Goal: Information Seeking & Learning: Learn about a topic

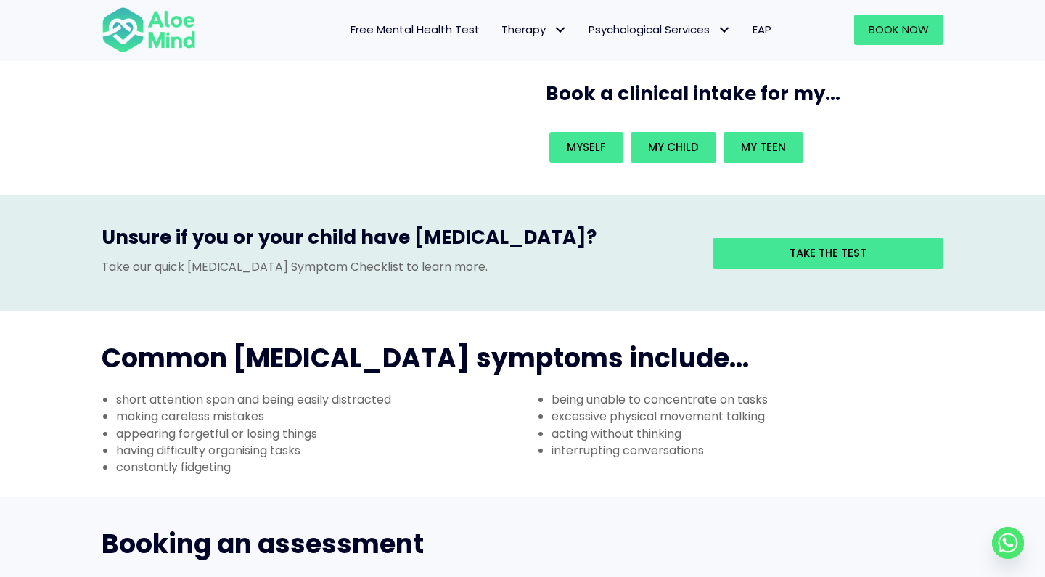
scroll to position [308, 0]
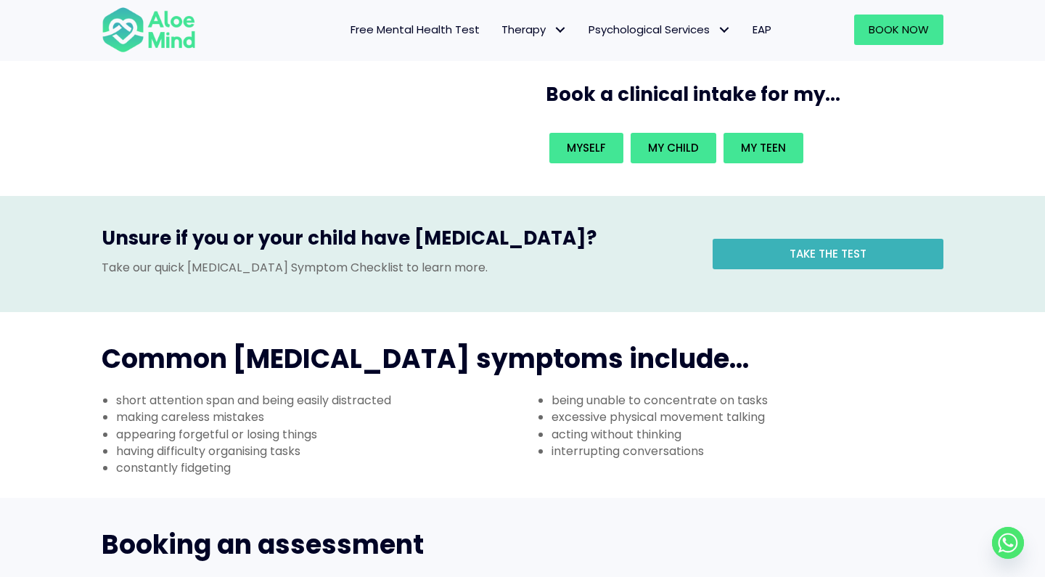
click at [808, 246] on span "Take the test" at bounding box center [827, 253] width 77 height 15
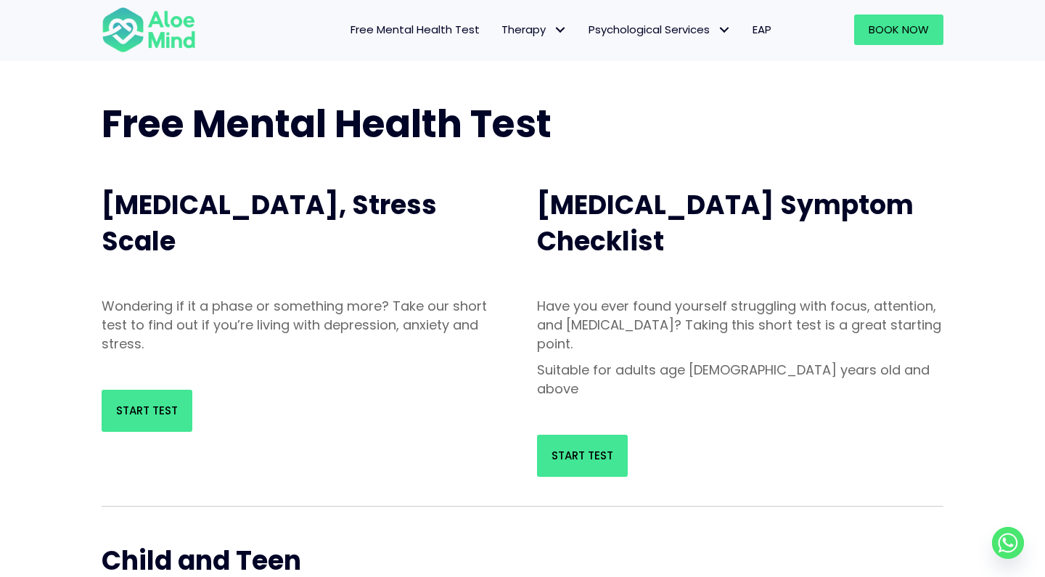
scroll to position [69, 0]
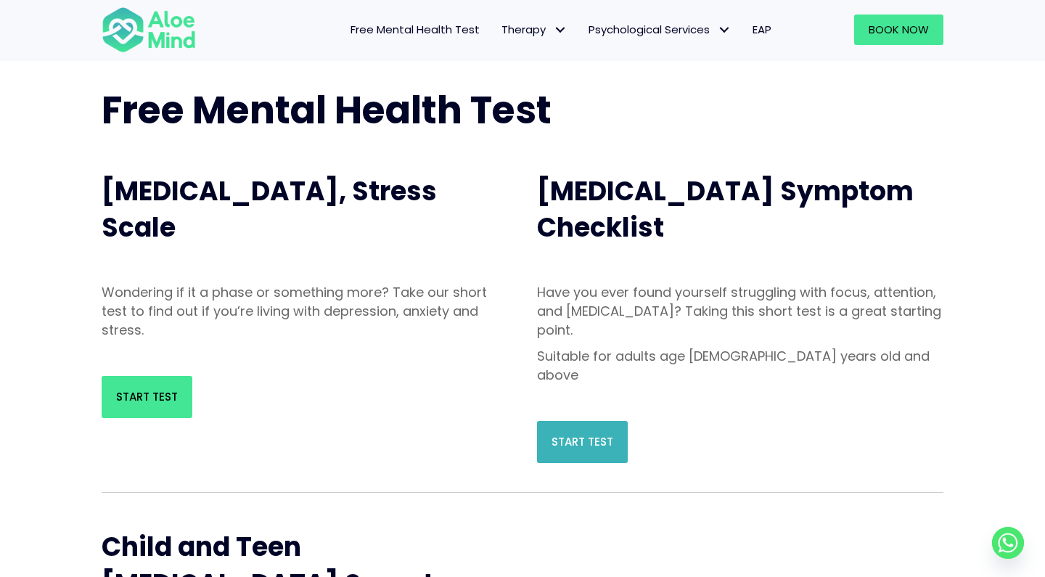
click at [619, 421] on link "Start Test" at bounding box center [582, 442] width 91 height 42
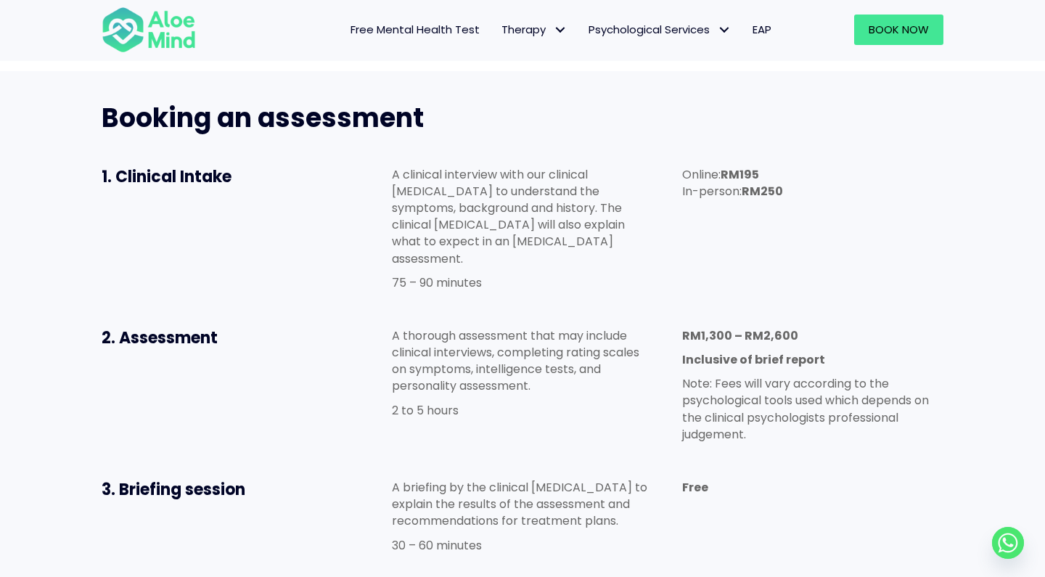
scroll to position [409, 0]
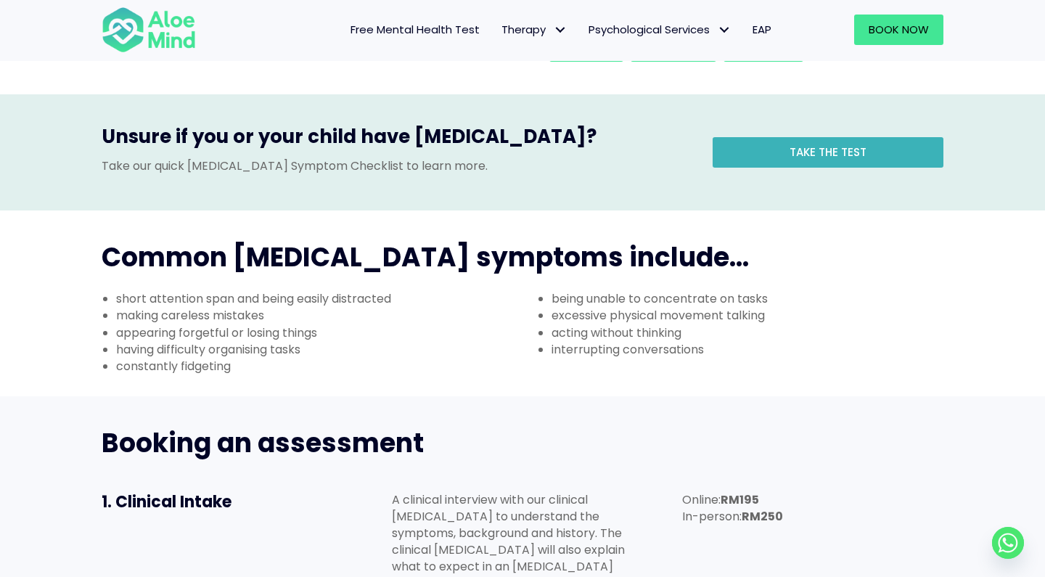
click at [757, 137] on link "Take the test" at bounding box center [827, 152] width 231 height 30
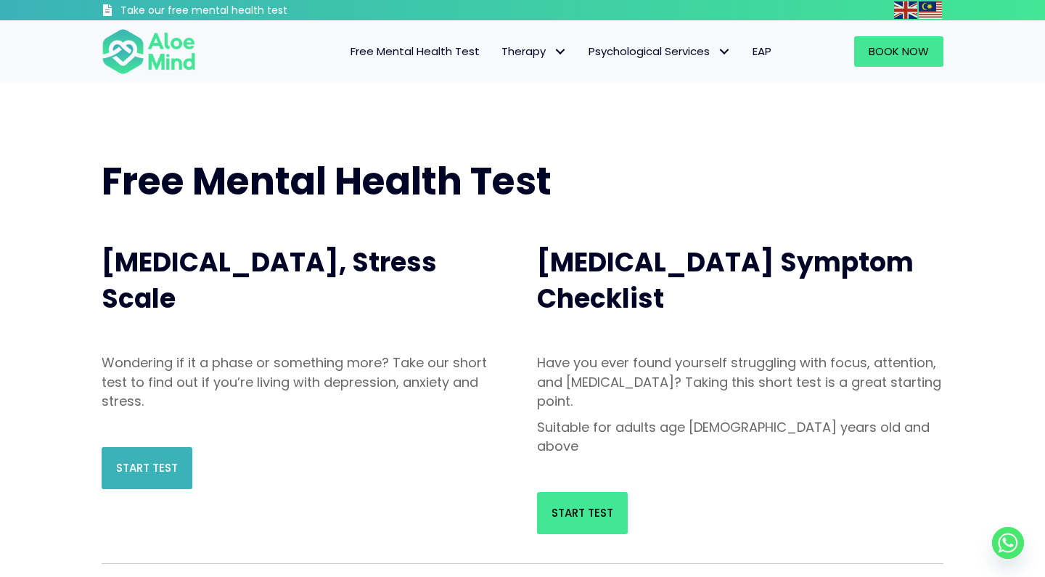
click at [156, 464] on span "Start Test" at bounding box center [147, 467] width 62 height 15
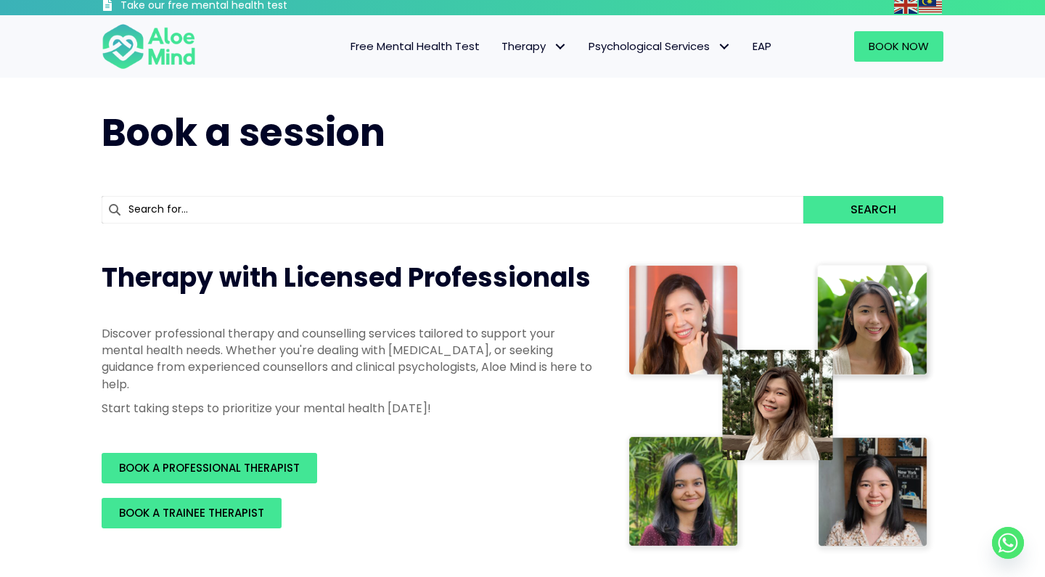
scroll to position [579, 0]
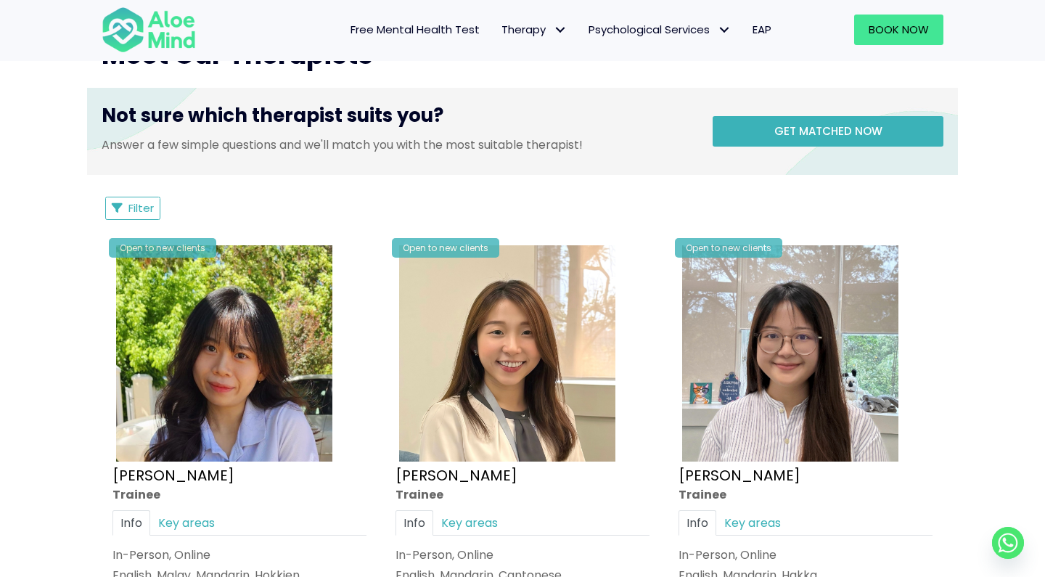
click at [758, 126] on link "Get matched now" at bounding box center [827, 131] width 231 height 30
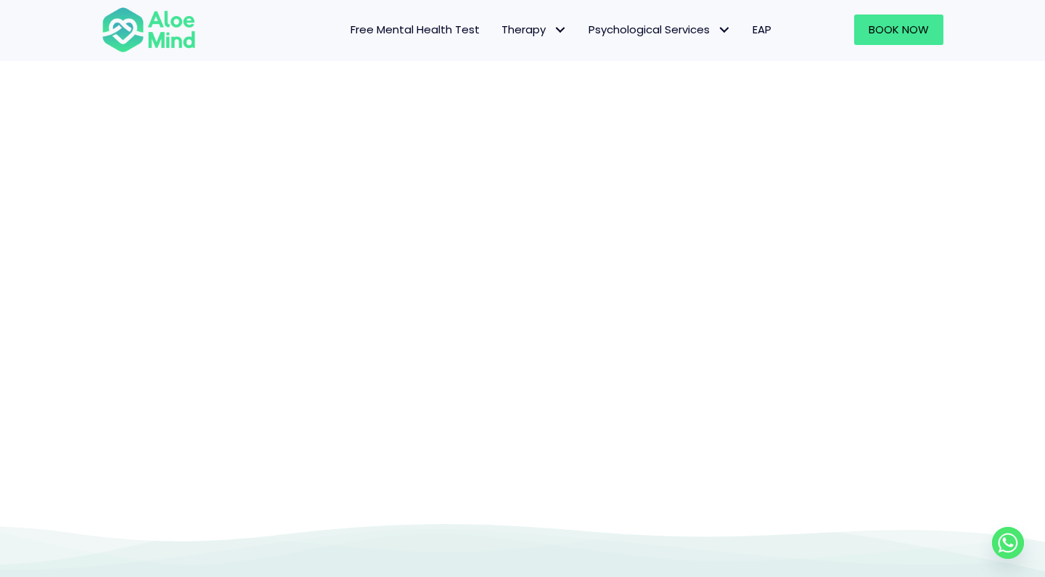
scroll to position [149, 0]
